Goal: Transaction & Acquisition: Subscribe to service/newsletter

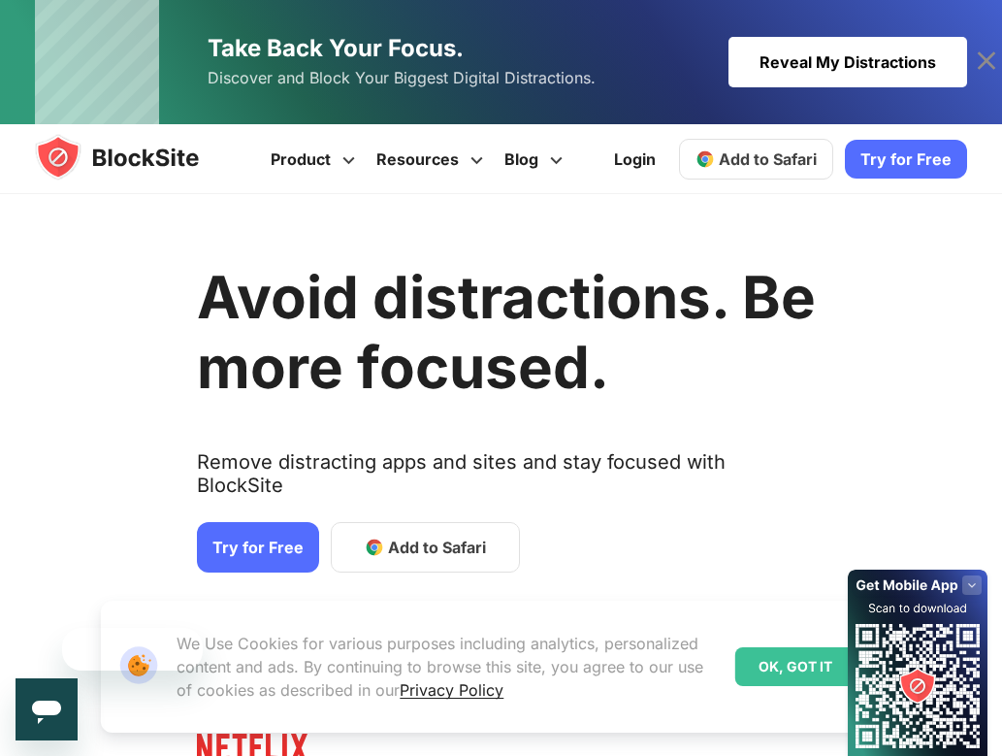
click at [400, 536] on span "Add to Safari" at bounding box center [437, 547] width 98 height 23
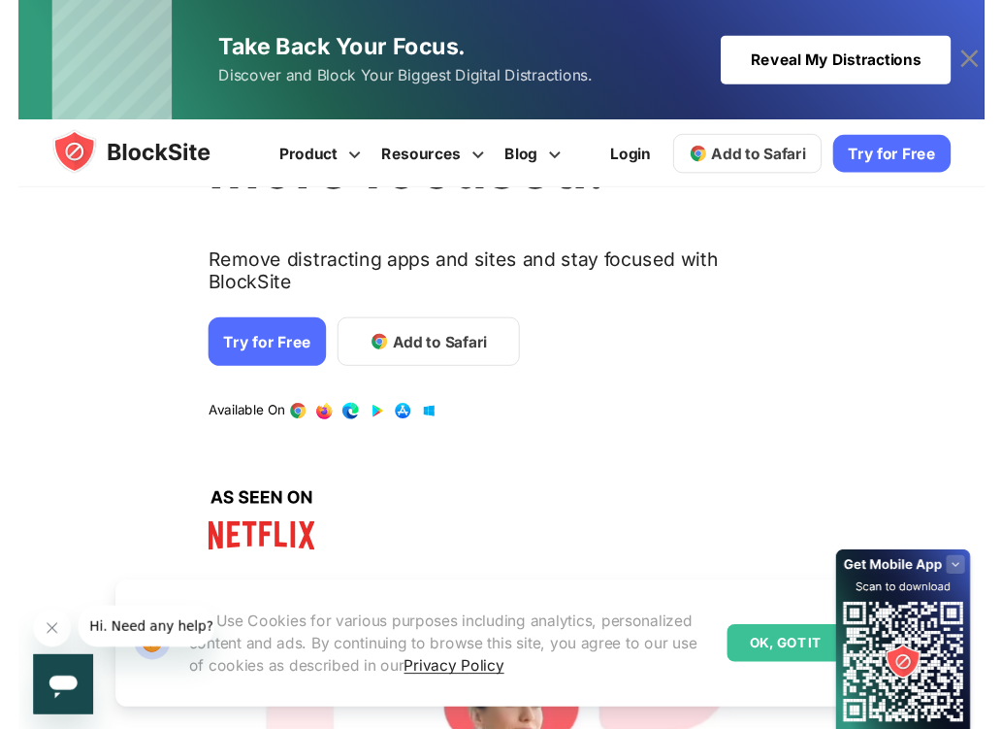
scroll to position [208, 0]
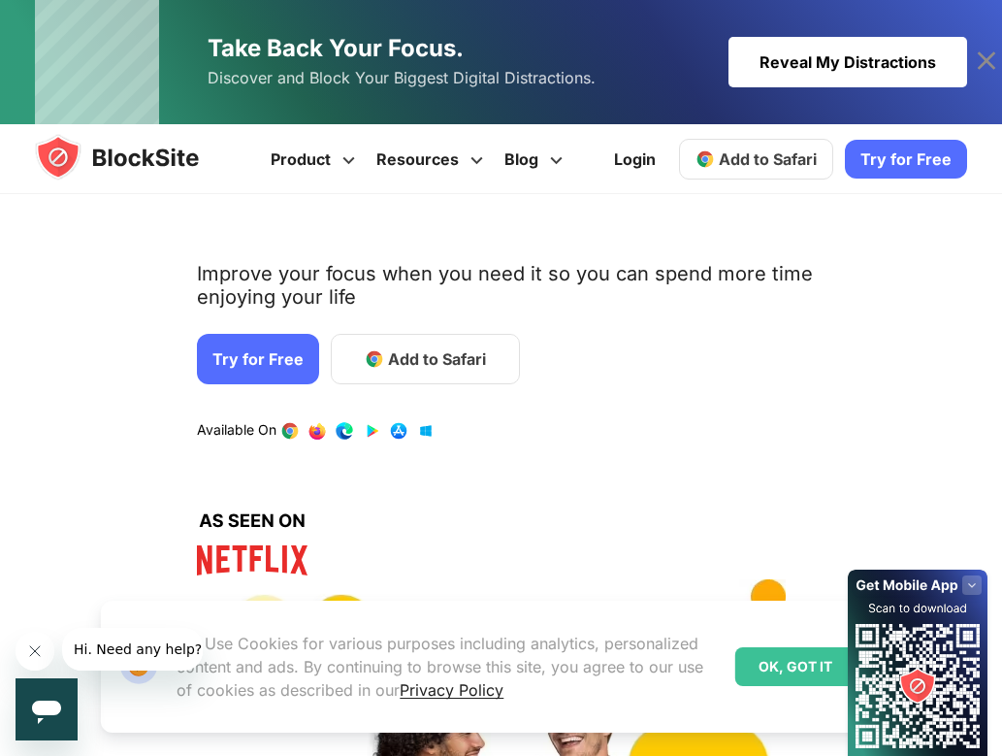
click at [919, 132] on div "Login Add to Safari Download on AppStore Download on Google Play Try for Free" at bounding box center [785, 158] width 365 height 69
click at [912, 153] on link "Try for Free" at bounding box center [906, 159] width 122 height 39
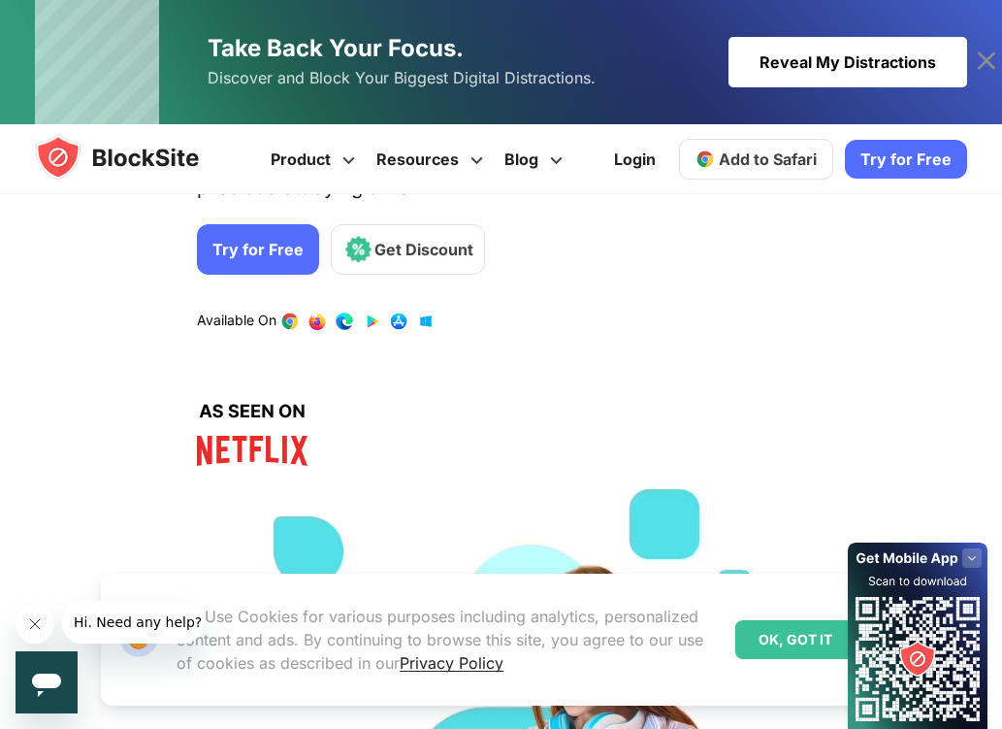
scroll to position [323, 0]
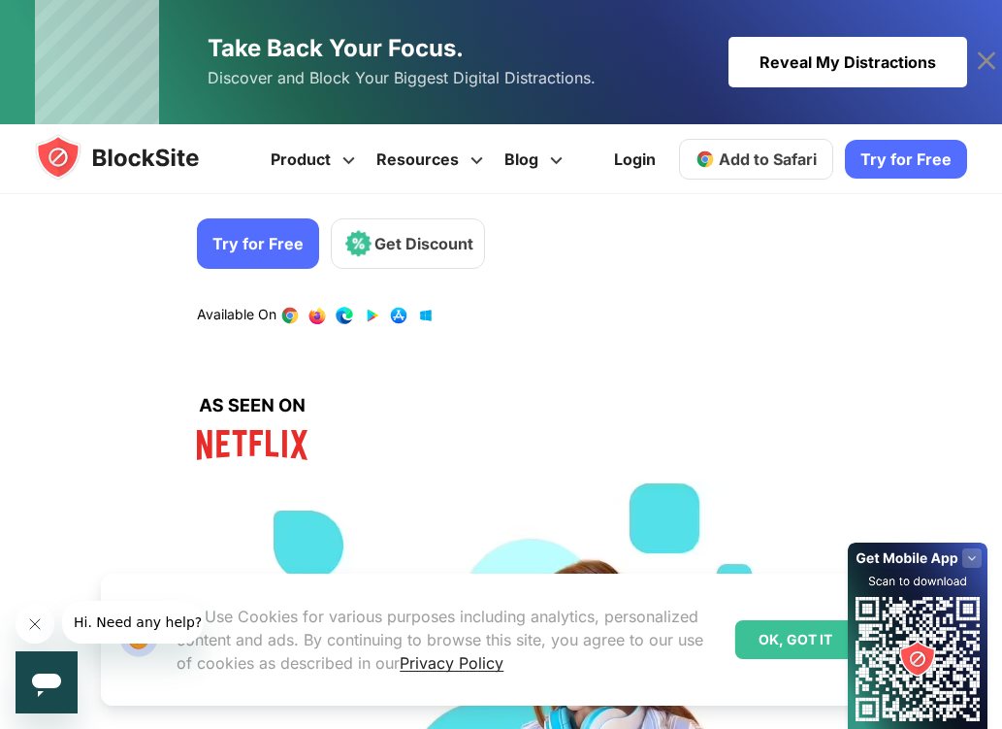
click at [259, 239] on link "Try for Free" at bounding box center [258, 243] width 122 height 50
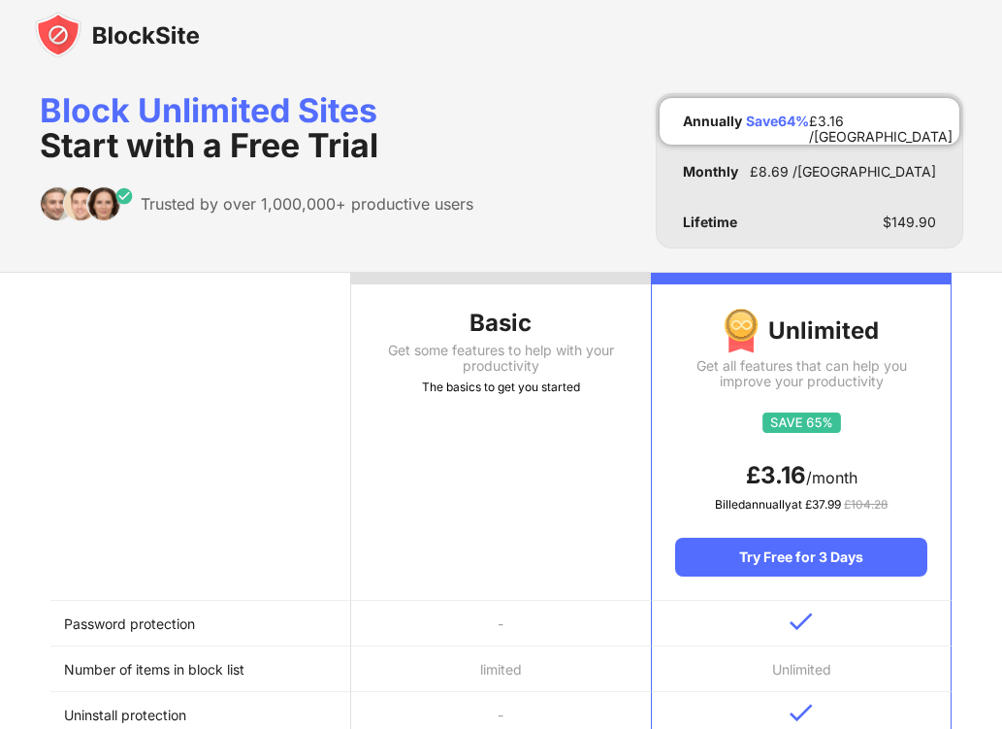
click at [447, 554] on th "Basic Get some features to help with your productivity The basics to get you st…" at bounding box center [501, 437] width 301 height 328
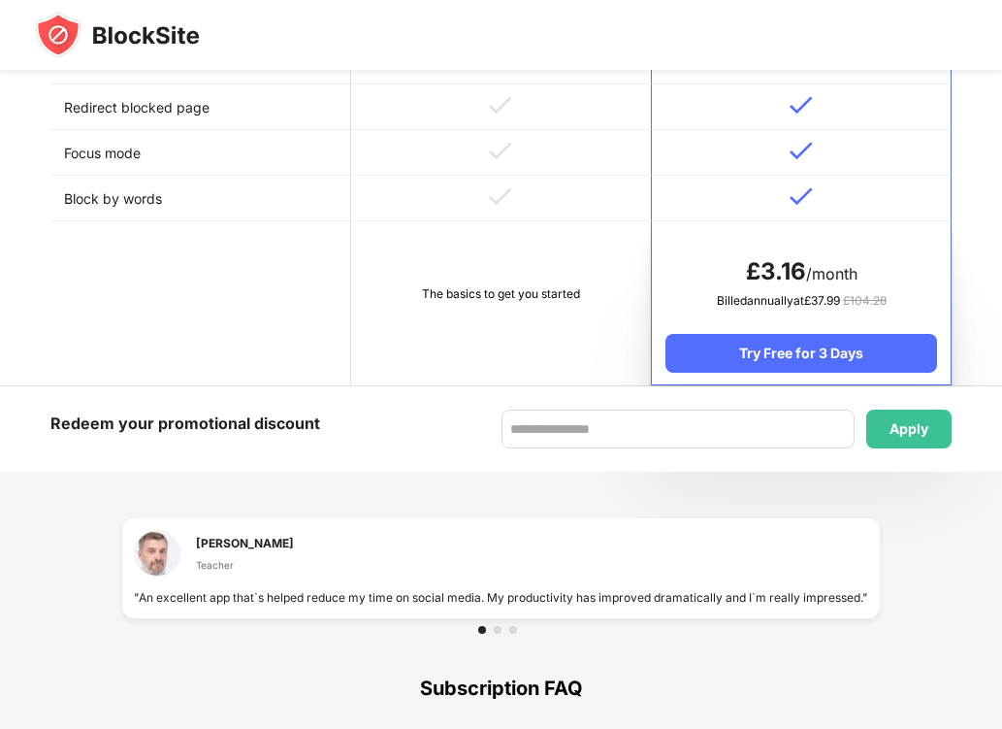
scroll to position [1118, 0]
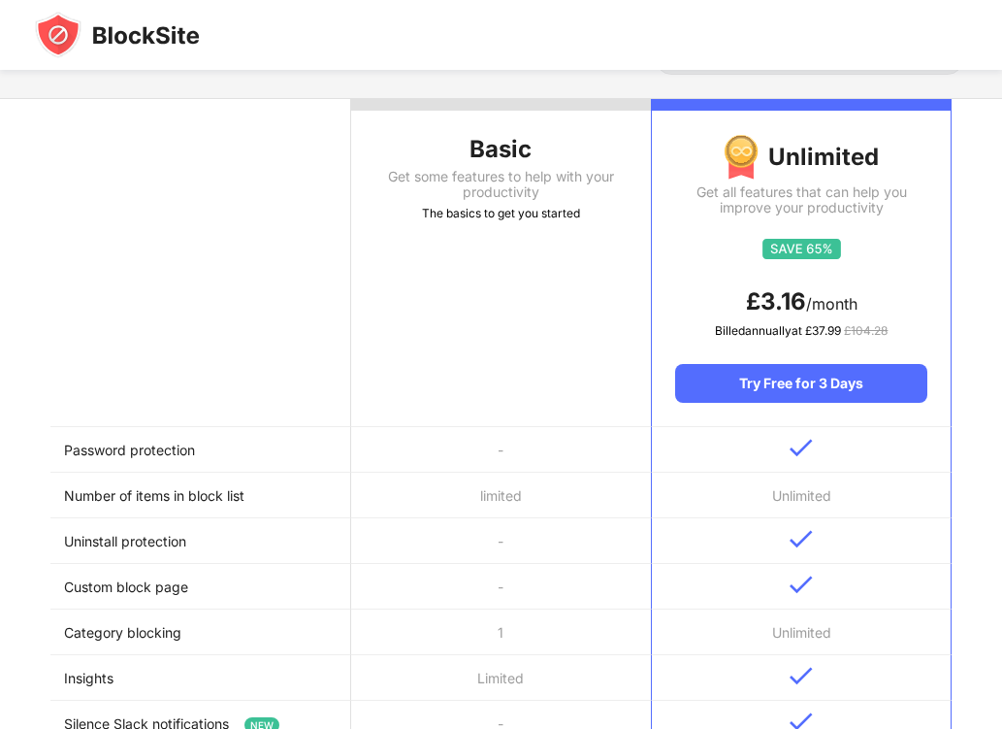
click at [360, 491] on td "limited" at bounding box center [501, 496] width 301 height 46
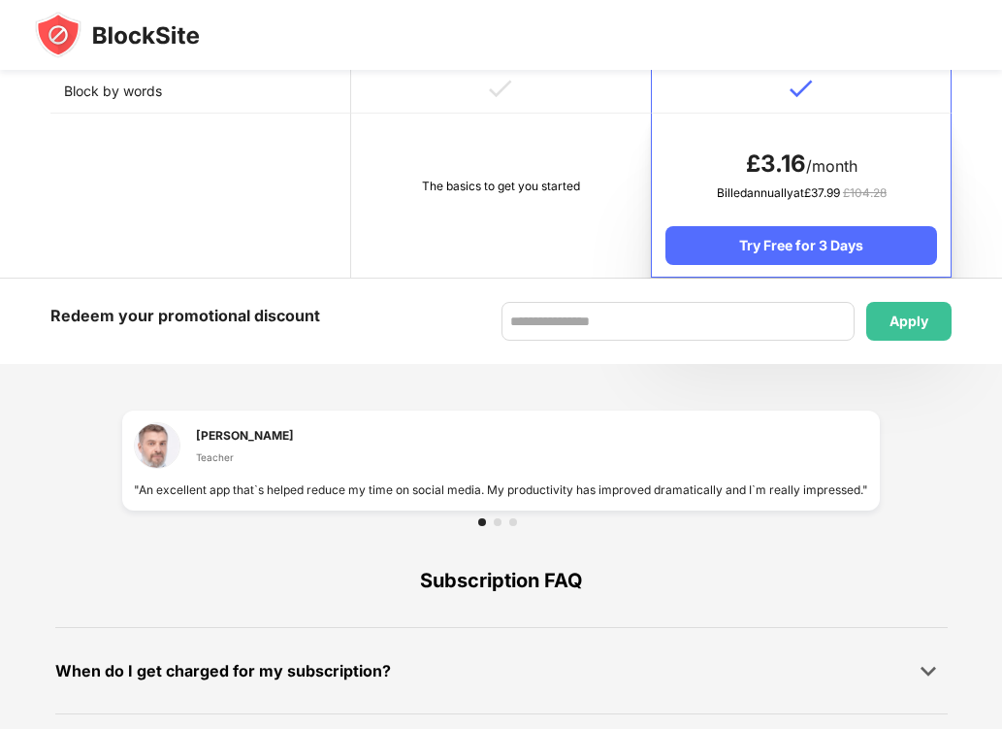
scroll to position [1077, 0]
